Goal: Information Seeking & Learning: Learn about a topic

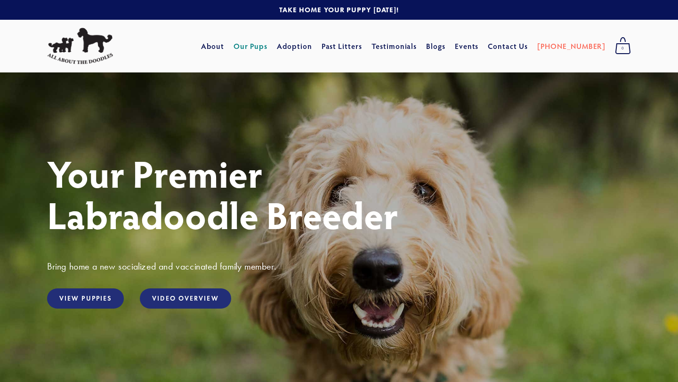
click at [268, 45] on link "Our Pups" at bounding box center [251, 46] width 34 height 17
click at [94, 297] on link "View Puppies" at bounding box center [85, 299] width 77 height 20
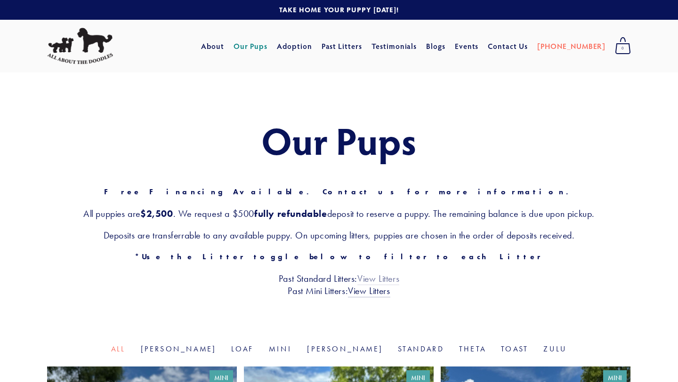
click at [381, 278] on link "View Litters" at bounding box center [378, 279] width 42 height 12
